Goal: Transaction & Acquisition: Book appointment/travel/reservation

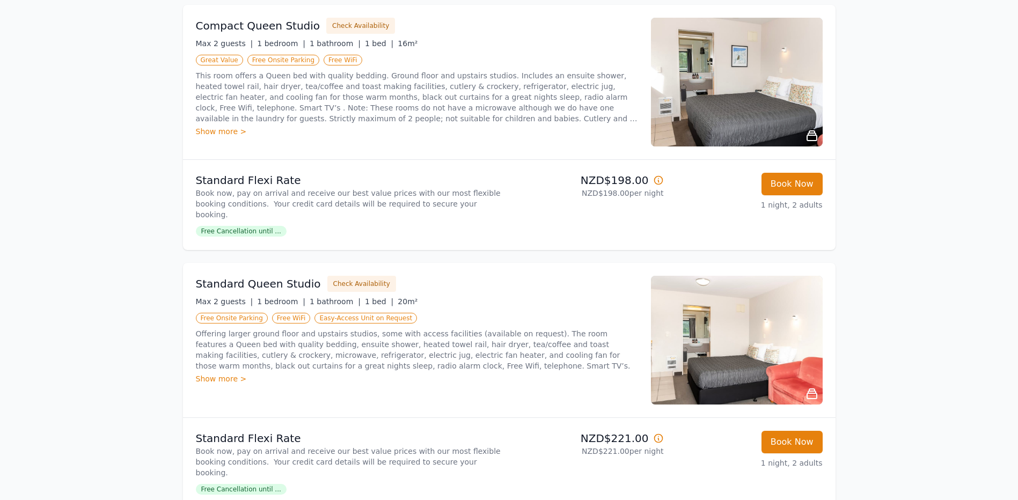
scroll to position [175, 0]
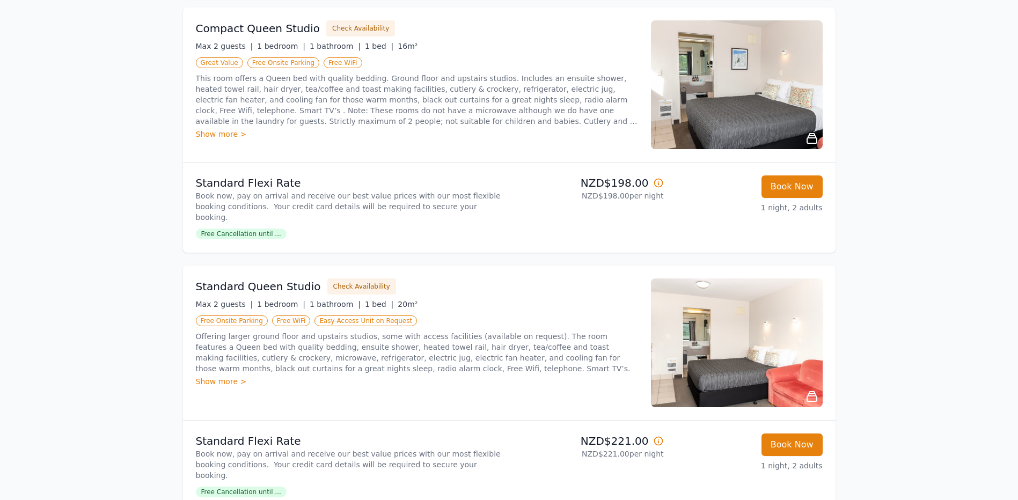
click at [724, 329] on img at bounding box center [737, 343] width 172 height 129
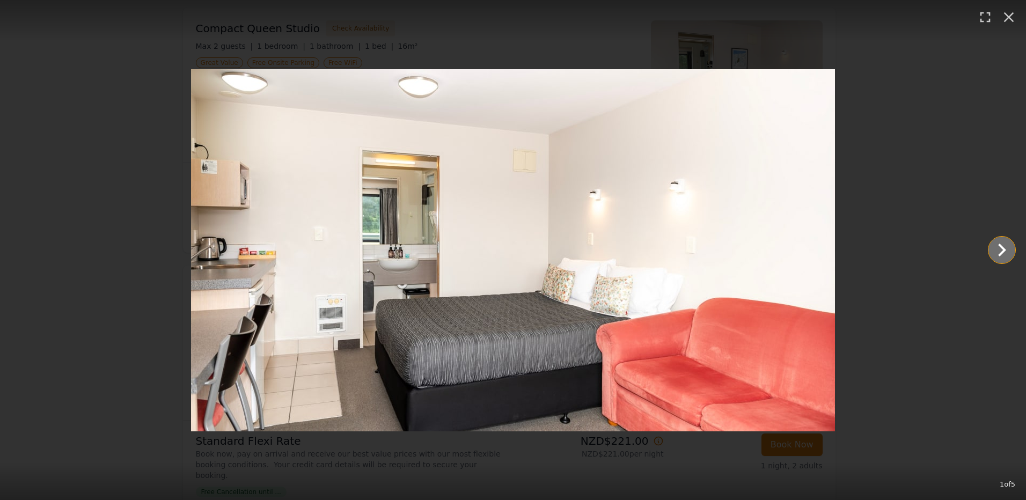
click at [1001, 251] on icon "Show slide 2 of 5" at bounding box center [1002, 250] width 26 height 26
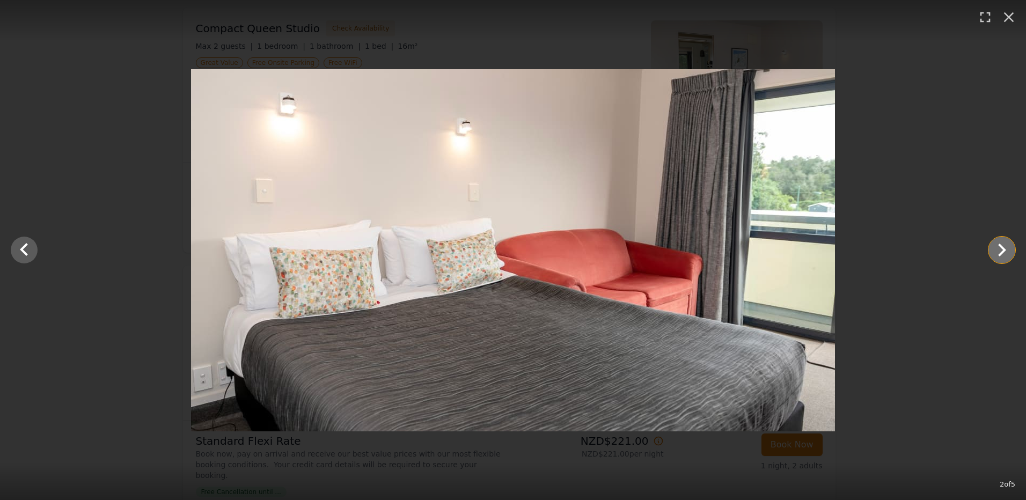
click at [1001, 251] on icon "Show slide 3 of 5" at bounding box center [1002, 250] width 26 height 26
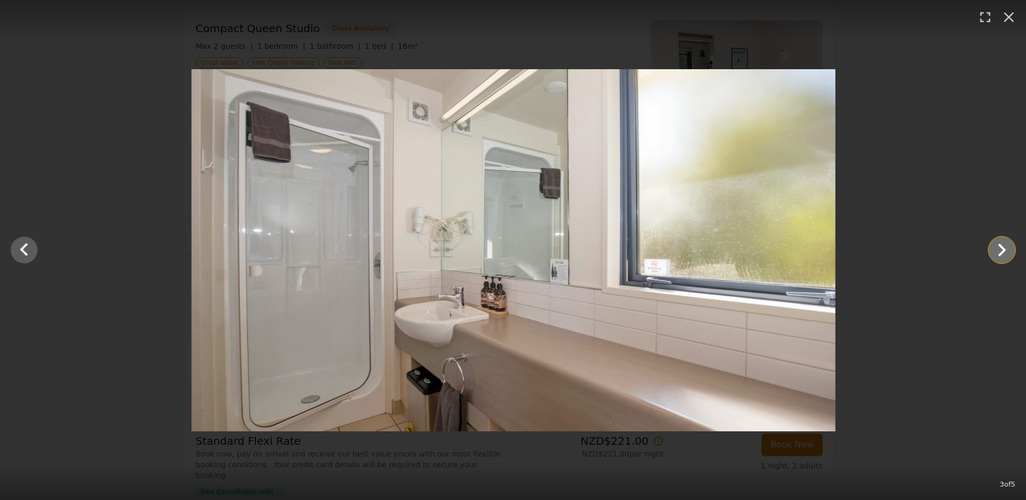
click at [1001, 251] on icon "Show slide 4 of 5" at bounding box center [1002, 250] width 26 height 26
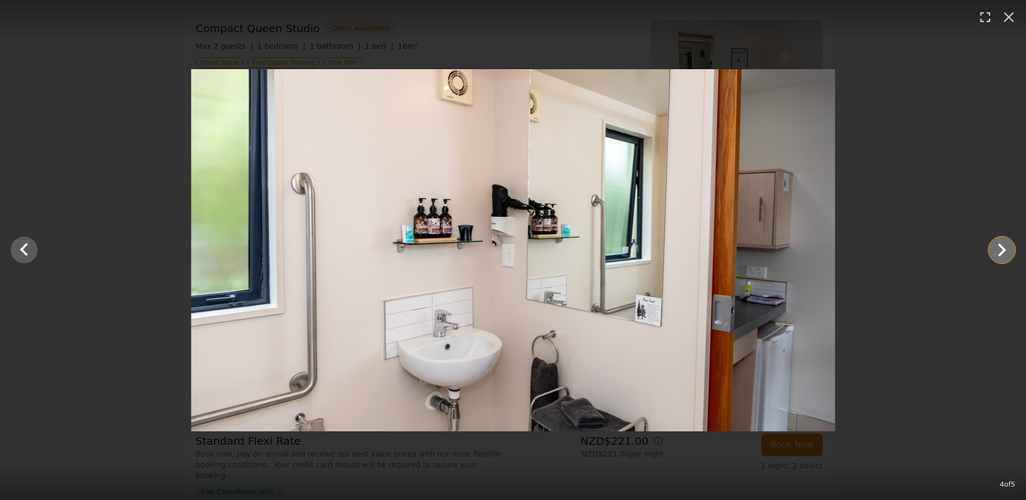
click at [1001, 251] on icon "Show slide 5 of 5" at bounding box center [1002, 250] width 26 height 26
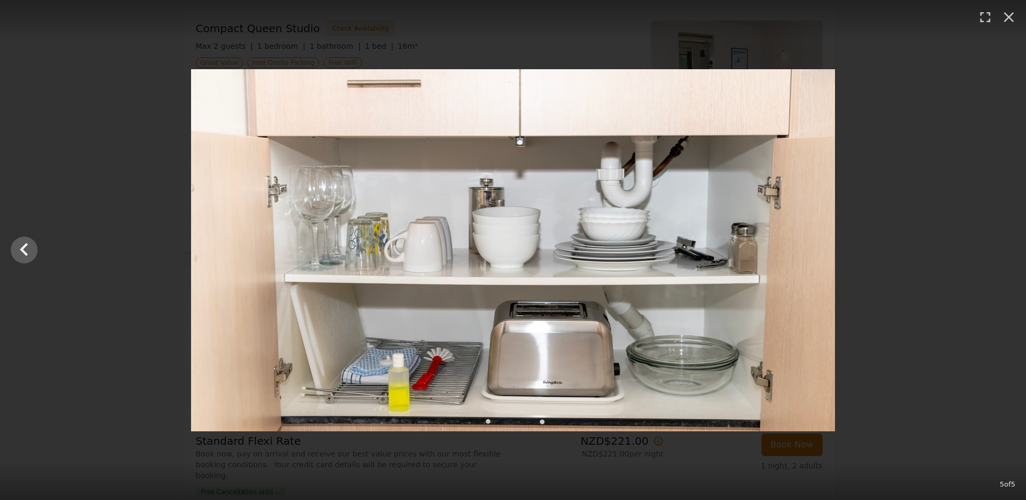
click at [1001, 251] on div at bounding box center [513, 250] width 1026 height 362
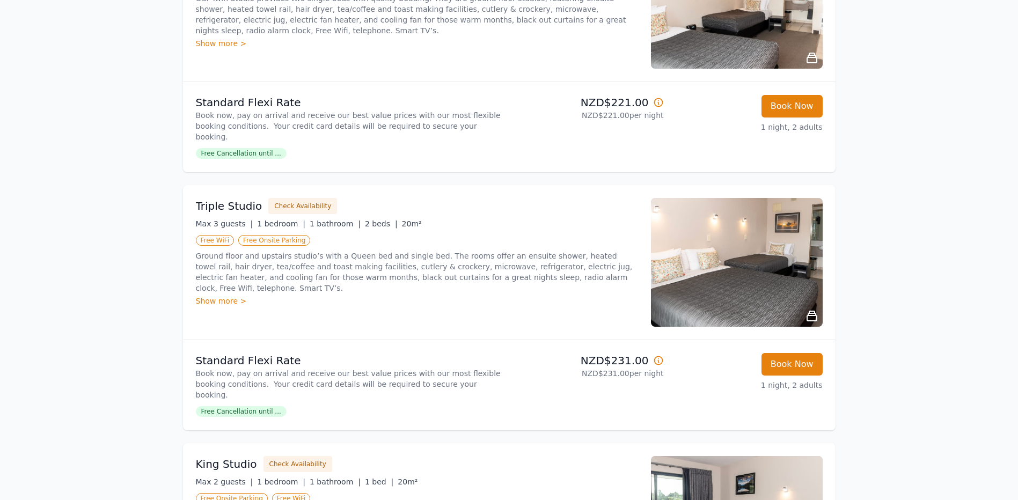
scroll to position [805, 0]
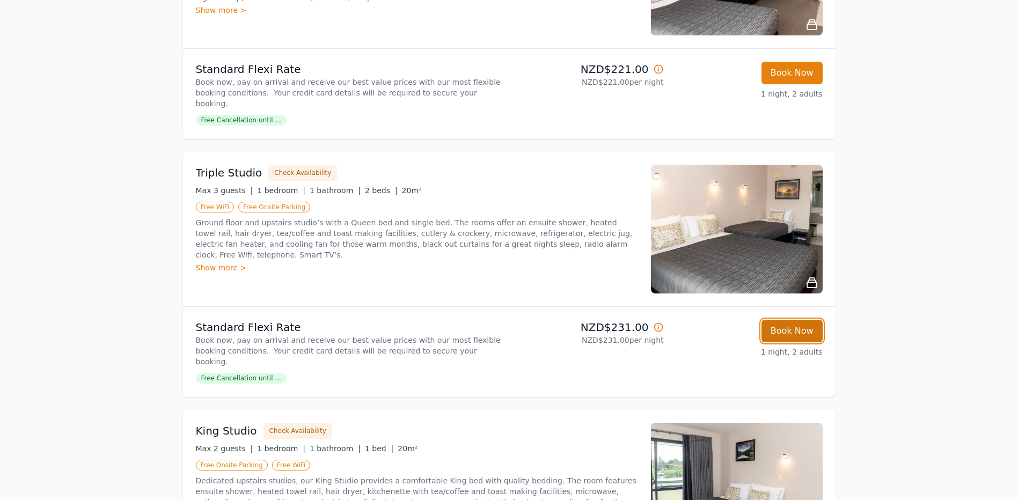
click at [788, 320] on button "Book Now" at bounding box center [792, 331] width 61 height 23
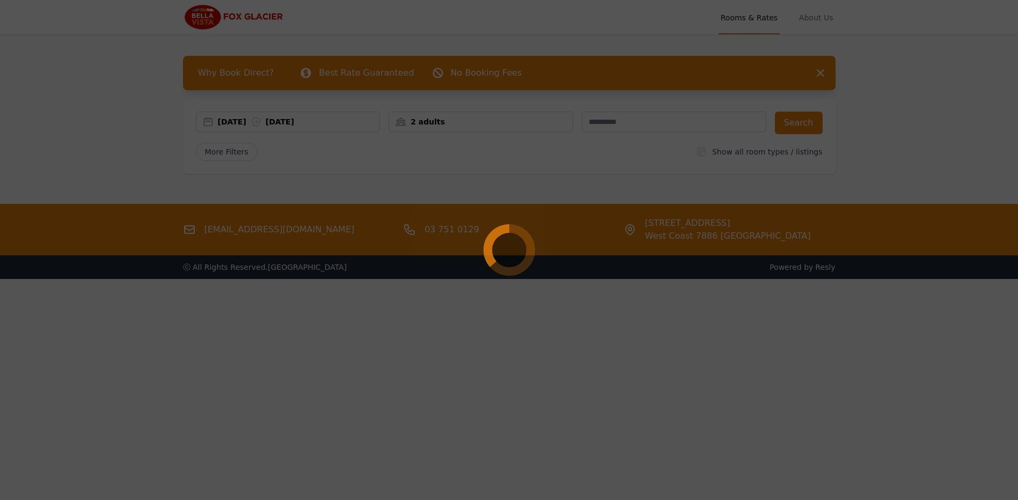
select select "**"
